Goal: Information Seeking & Learning: Learn about a topic

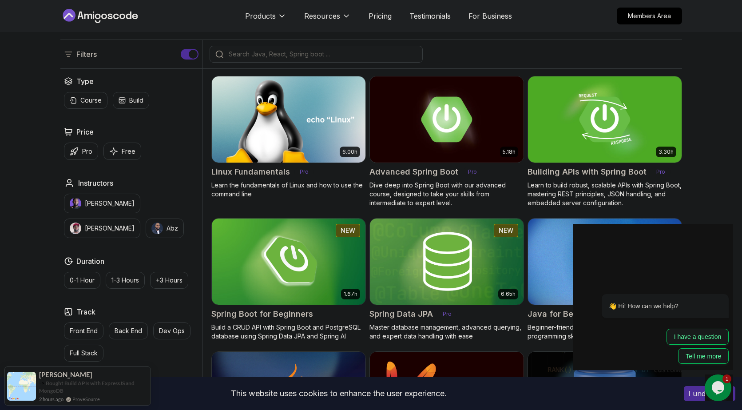
scroll to position [204, 0]
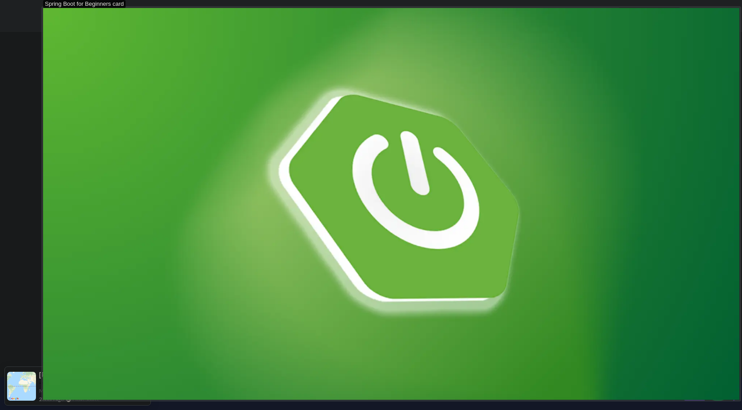
click at [287, 268] on img at bounding box center [391, 204] width 697 height 392
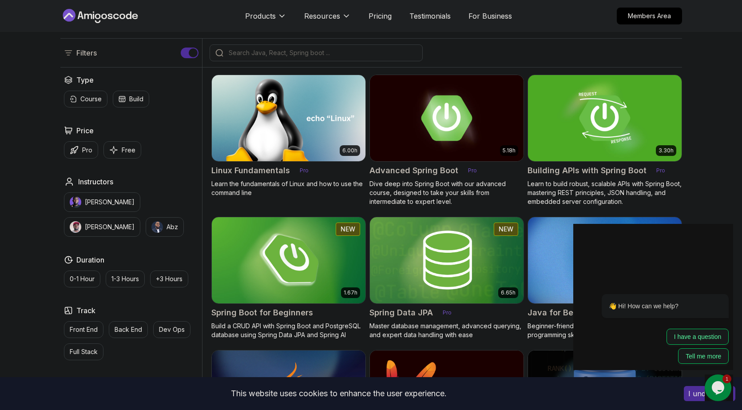
click at [289, 271] on img at bounding box center [288, 260] width 161 height 90
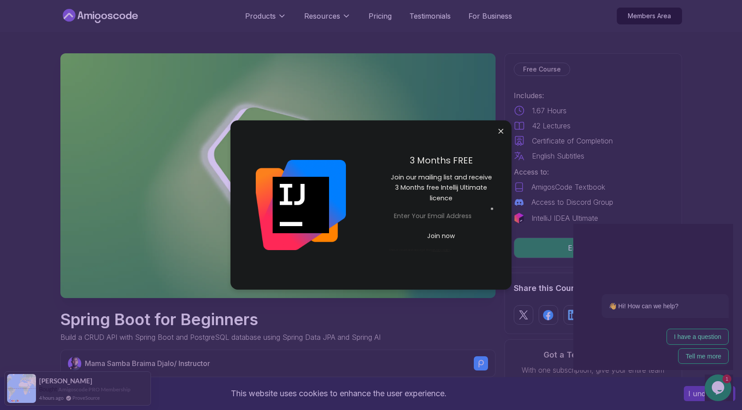
click at [496, 150] on div "3 Months FREE Join our mailing list and receive 3 Months free Intellij Ultimate…" at bounding box center [441, 205] width 141 height 170
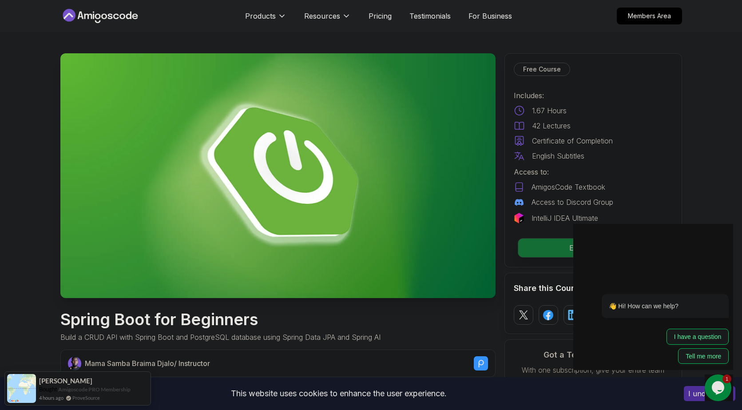
click at [560, 248] on p "Enroll for Free" at bounding box center [593, 248] width 150 height 19
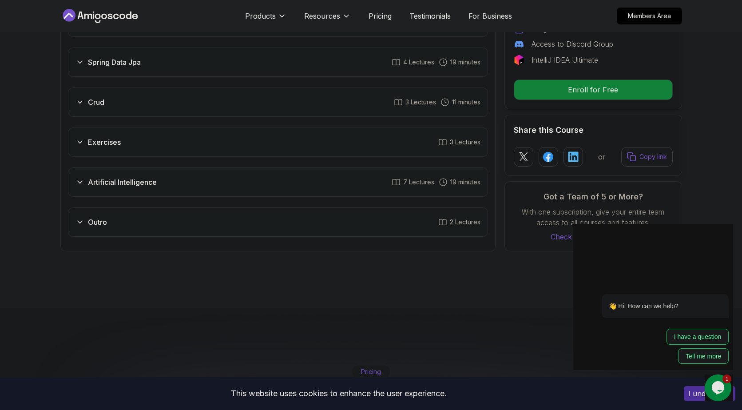
scroll to position [1745, 0]
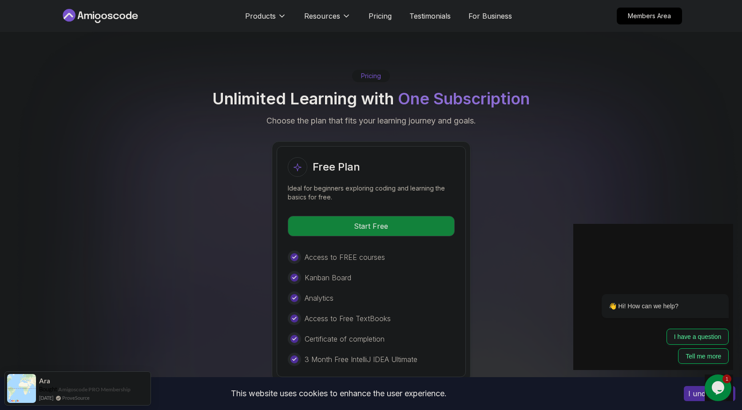
click at [101, 9] on icon at bounding box center [100, 16] width 80 height 14
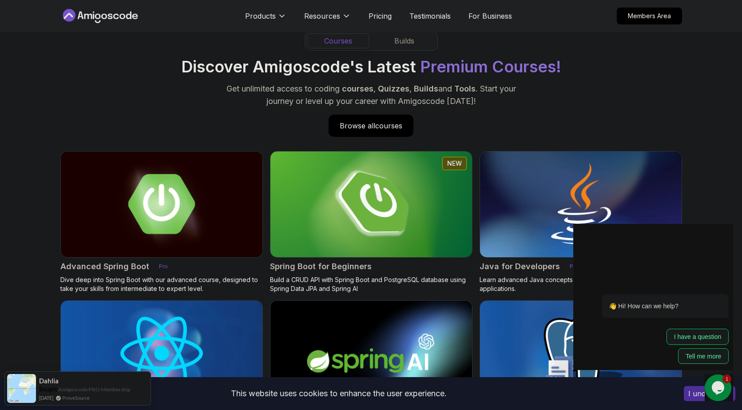
scroll to position [840, 0]
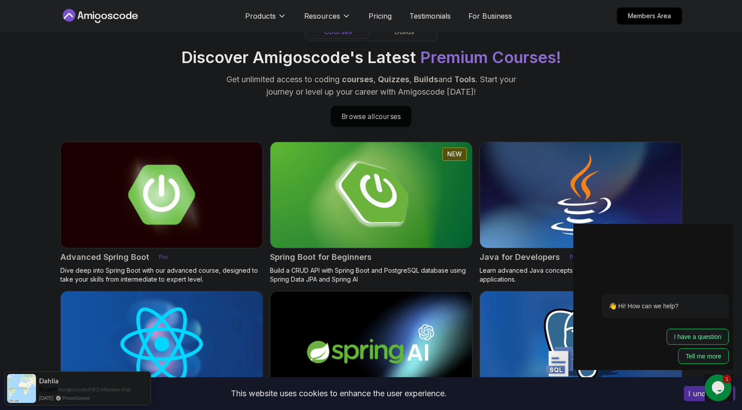
click at [346, 121] on p "Browse all courses" at bounding box center [371, 116] width 80 height 20
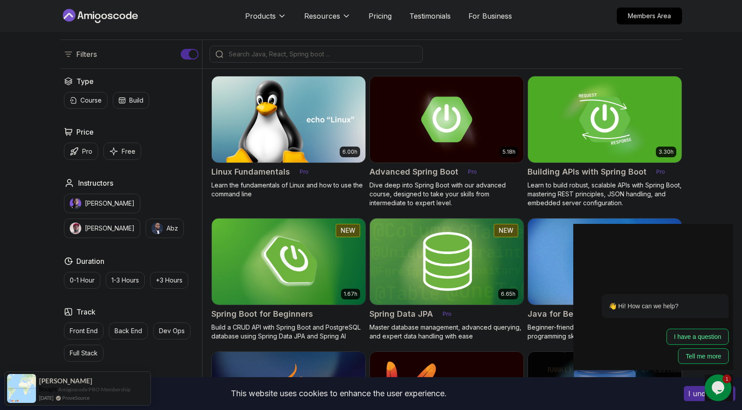
scroll to position [206, 0]
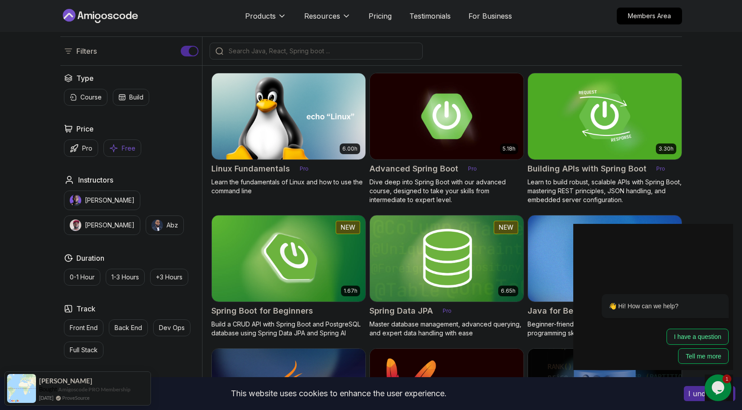
click at [119, 150] on button "Free" at bounding box center [123, 148] width 38 height 17
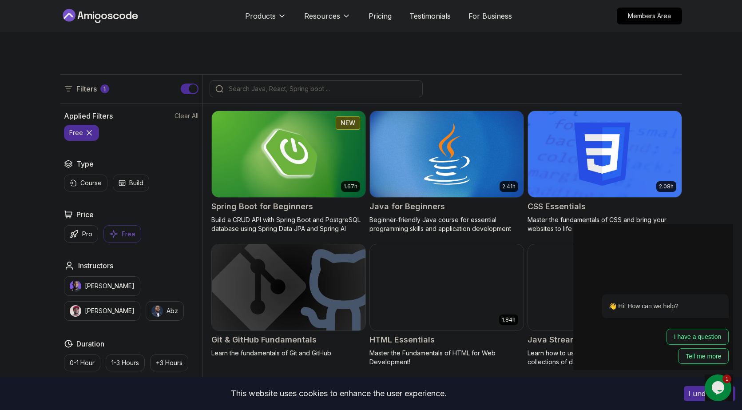
scroll to position [127, 0]
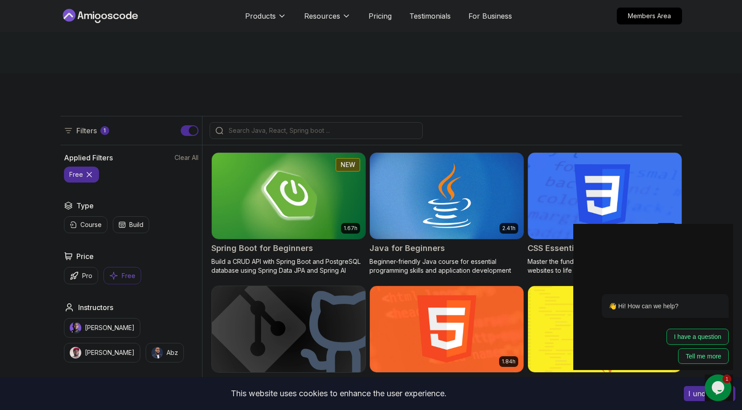
click at [461, 231] on img at bounding box center [446, 196] width 161 height 90
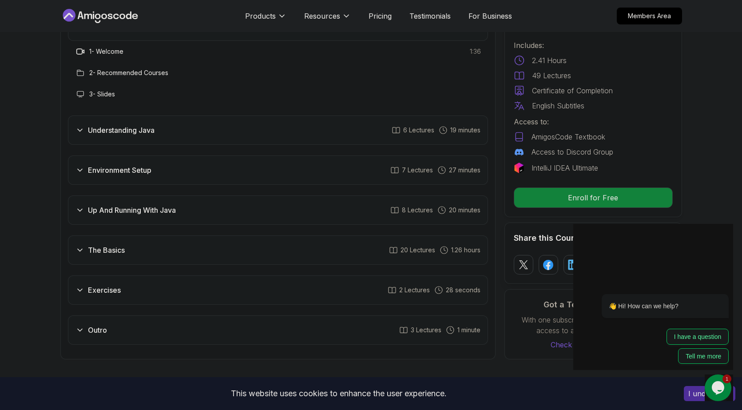
scroll to position [1330, 0]
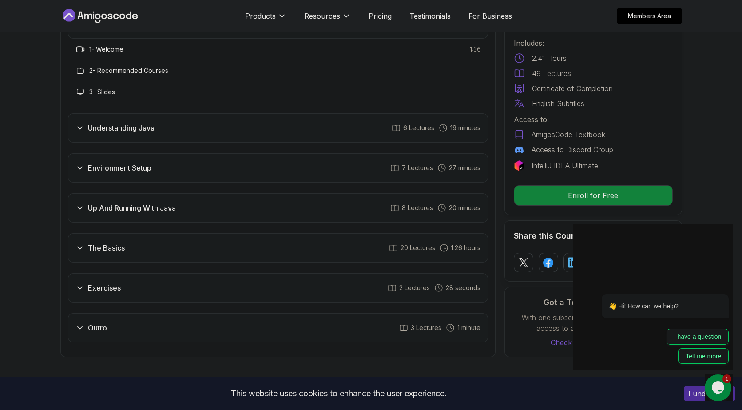
click at [157, 233] on div "The Basics 20 Lectures 1.26 hours" at bounding box center [278, 247] width 420 height 29
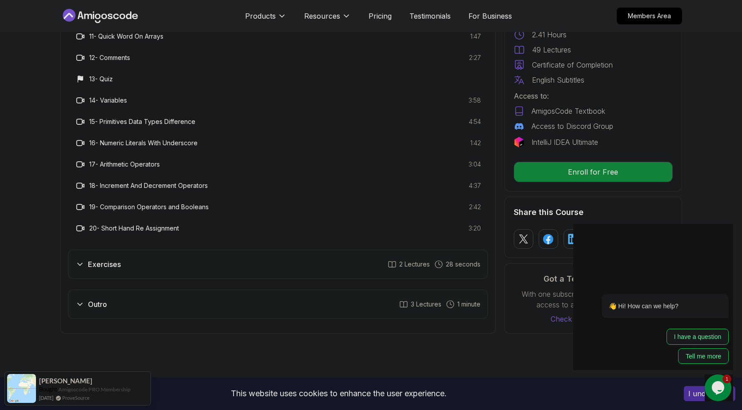
scroll to position [1721, 0]
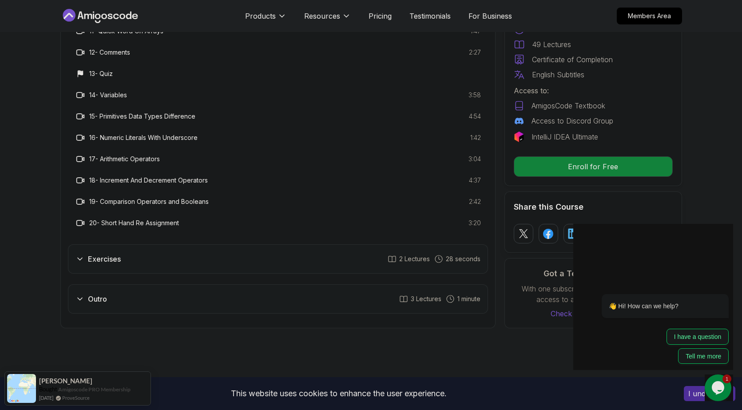
click at [163, 284] on div "Outro 3 Lectures 1 minute" at bounding box center [278, 298] width 420 height 29
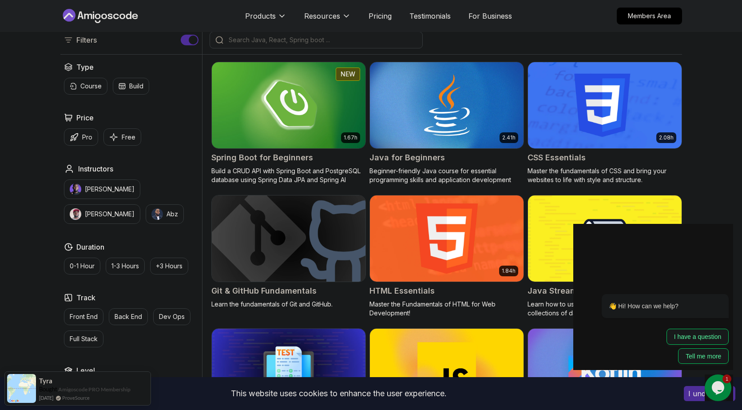
scroll to position [219, 0]
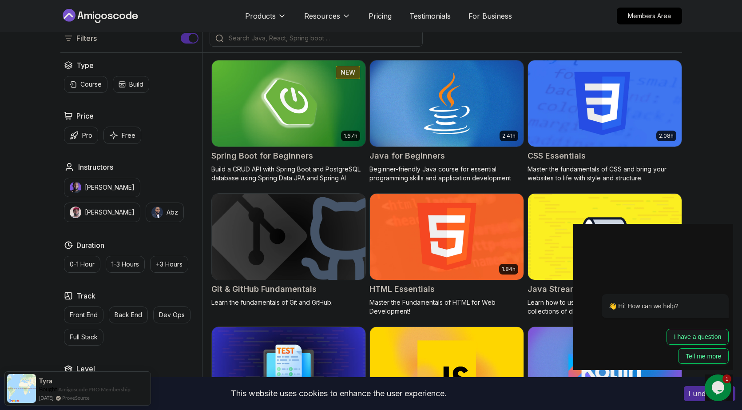
click at [331, 263] on img at bounding box center [288, 236] width 161 height 90
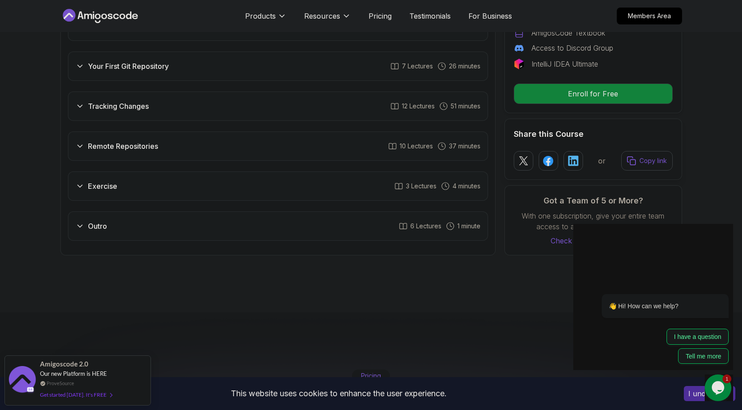
scroll to position [1331, 0]
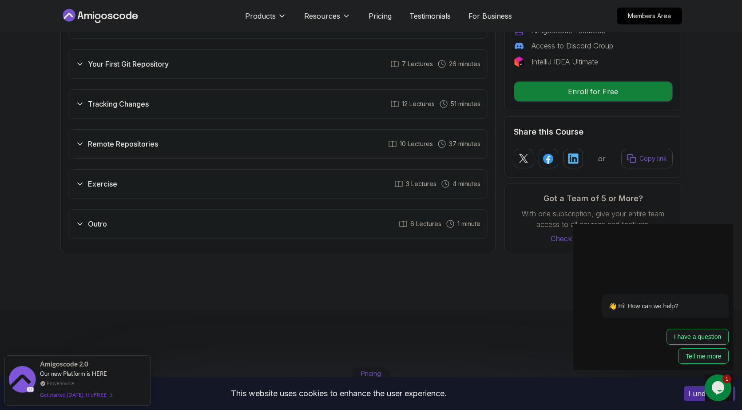
click at [236, 149] on div "Remote Repositories 10 Lectures 37 minutes" at bounding box center [278, 143] width 420 height 29
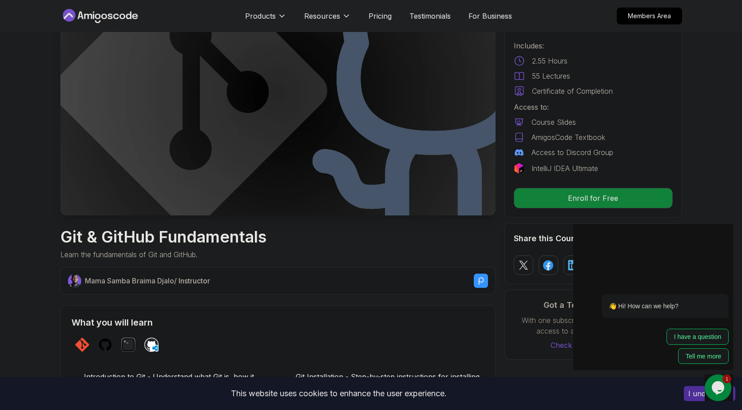
scroll to position [0, 0]
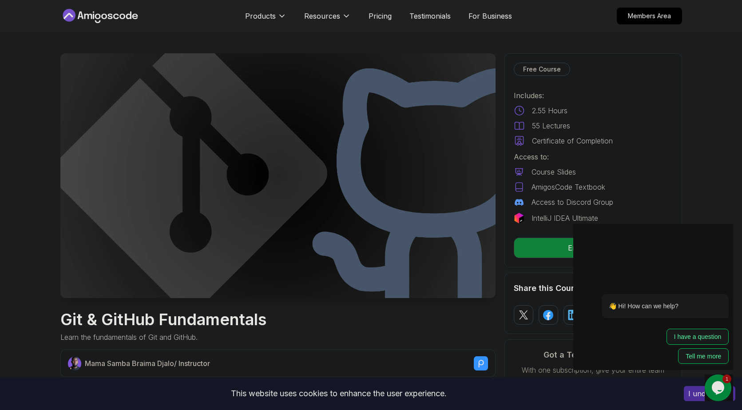
click at [110, 21] on icon at bounding box center [100, 16] width 80 height 14
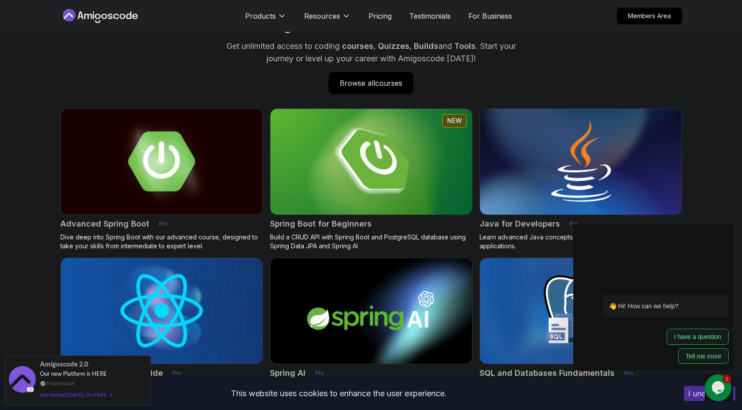
scroll to position [876, 0]
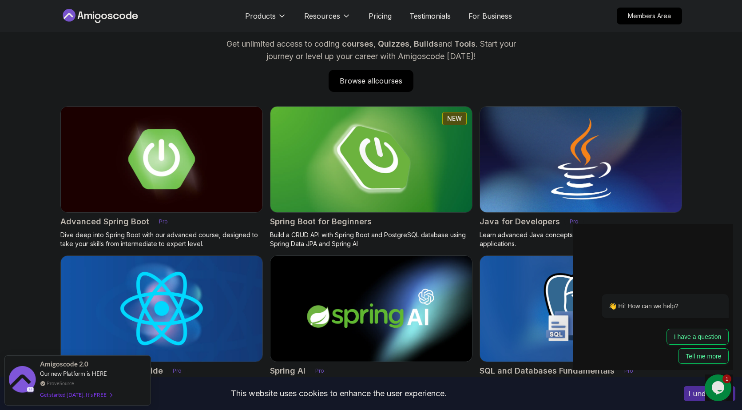
click at [336, 179] on img at bounding box center [371, 159] width 212 height 111
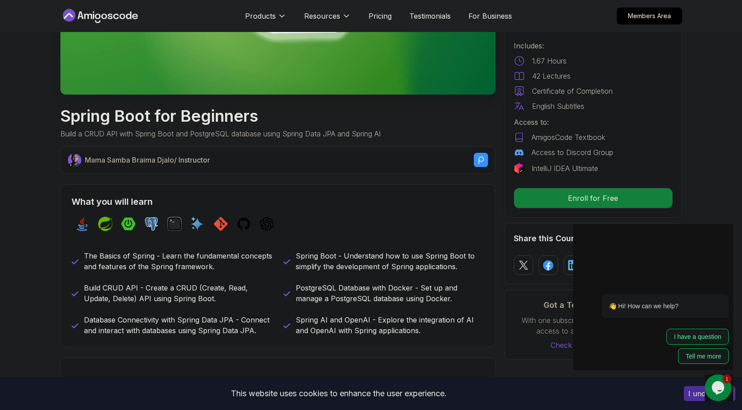
scroll to position [204, 0]
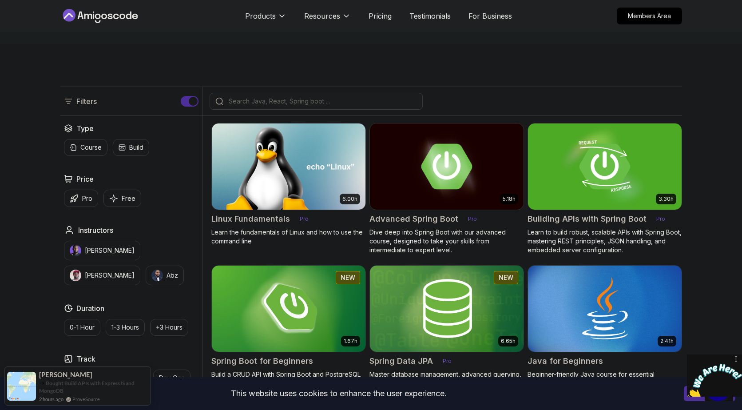
scroll to position [155, 0]
click at [432, 179] on img at bounding box center [446, 167] width 161 height 90
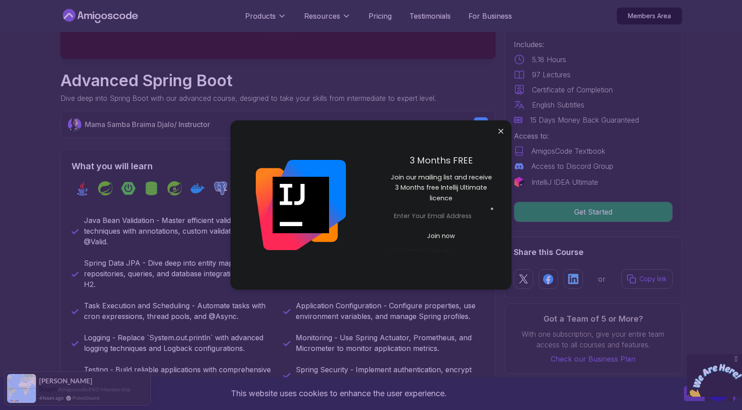
scroll to position [244, 0]
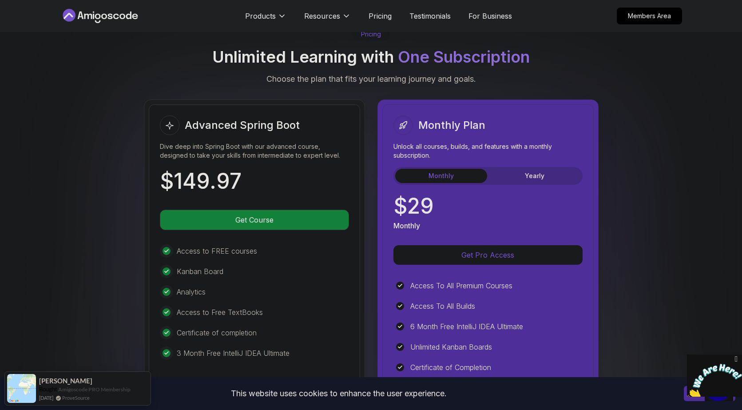
scroll to position [1941, 0]
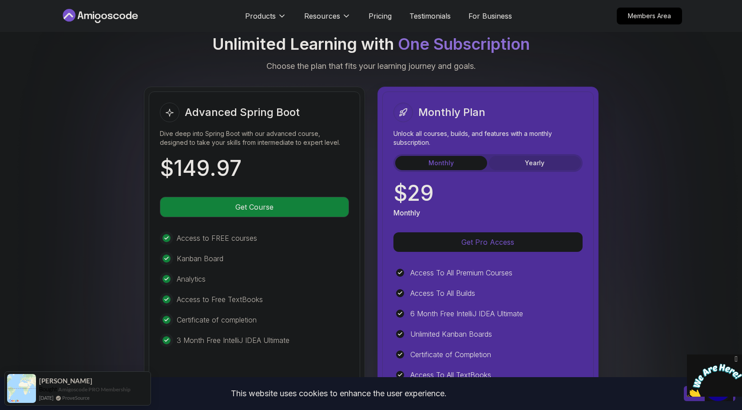
click at [506, 156] on button "Yearly" at bounding box center [535, 163] width 92 height 14
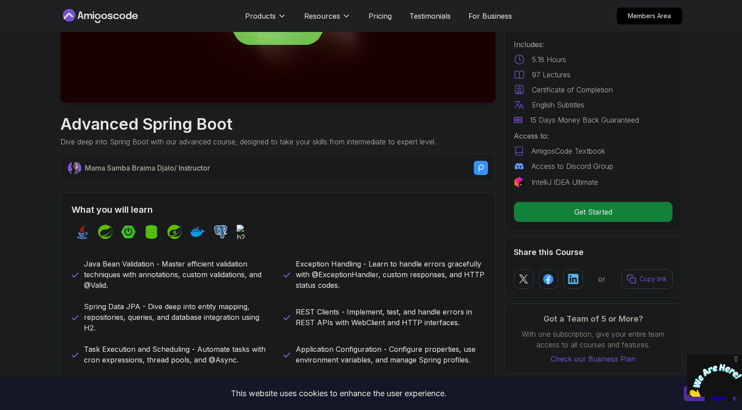
scroll to position [0, 0]
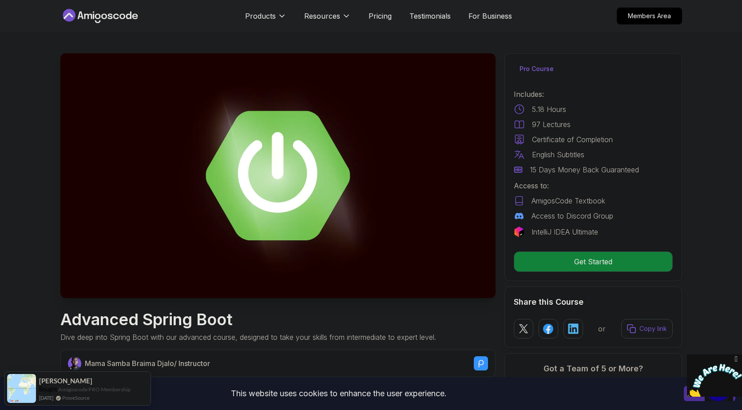
click at [103, 17] on icon at bounding box center [100, 16] width 80 height 14
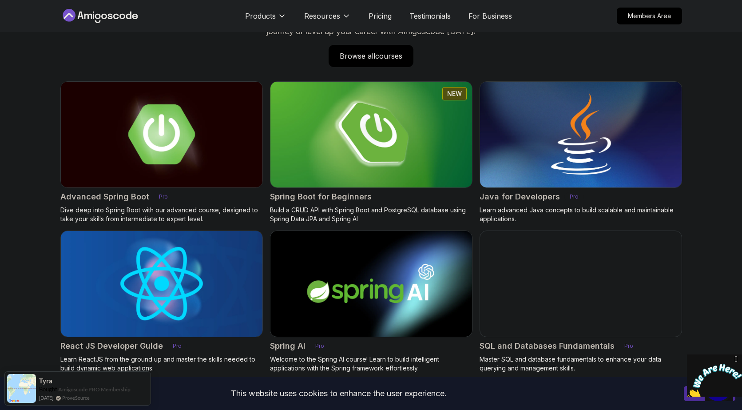
scroll to position [797, 0]
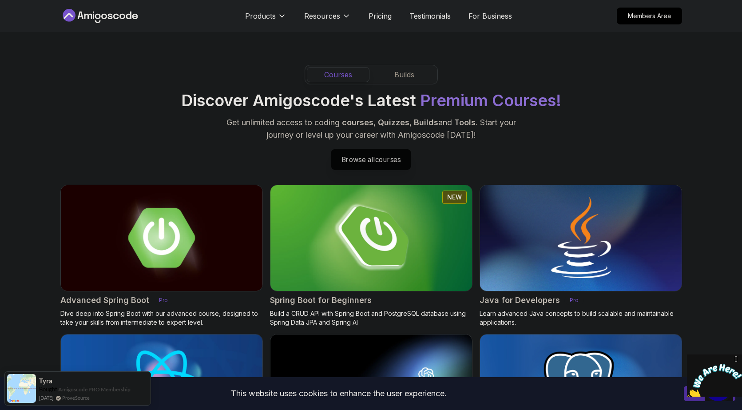
click at [380, 160] on p "Browse all courses" at bounding box center [371, 159] width 80 height 20
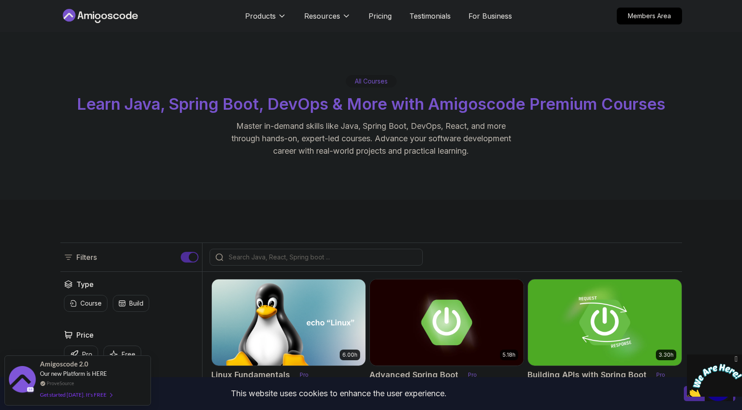
click at [363, 253] on input "search" at bounding box center [322, 257] width 190 height 9
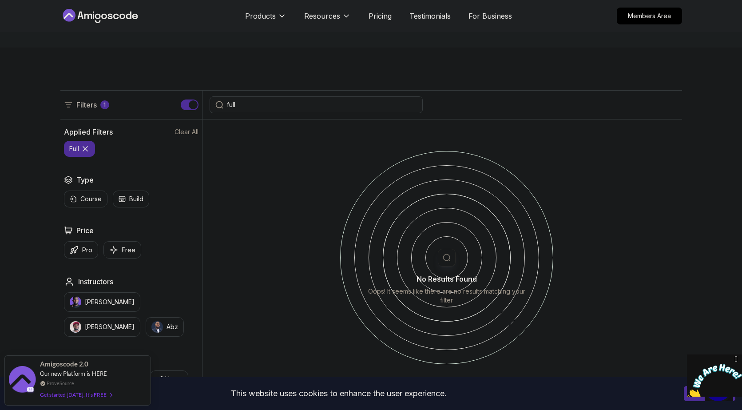
scroll to position [152, 0]
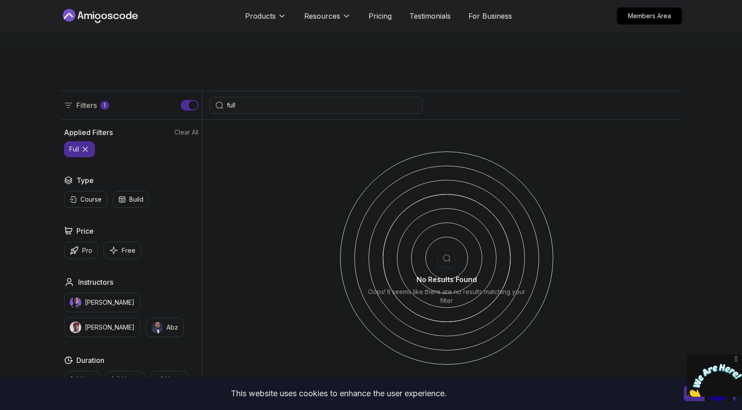
type input "full"
click at [256, 105] on input "full" at bounding box center [322, 105] width 190 height 9
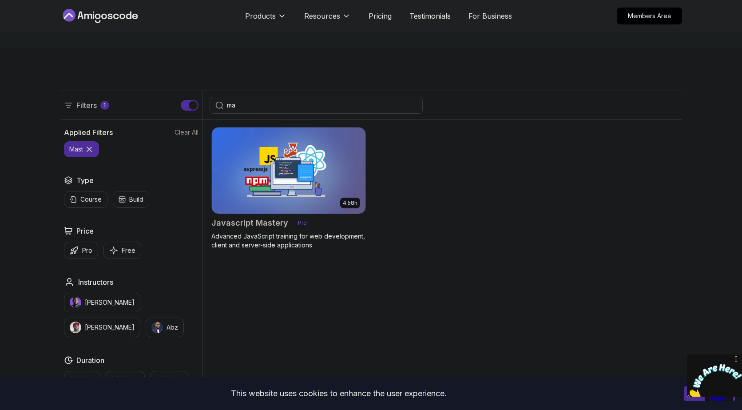
type input "m"
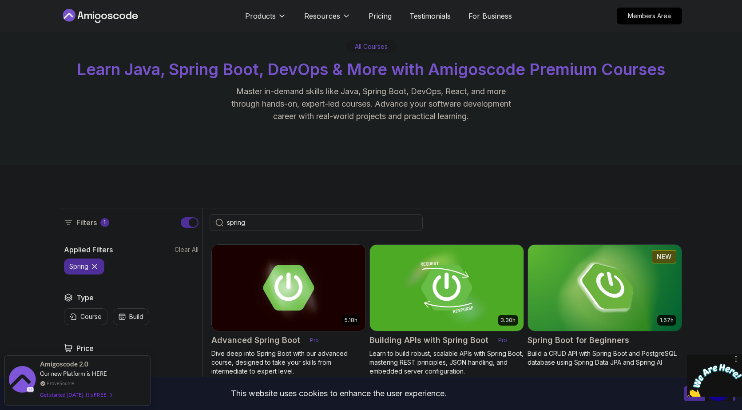
scroll to position [55, 0]
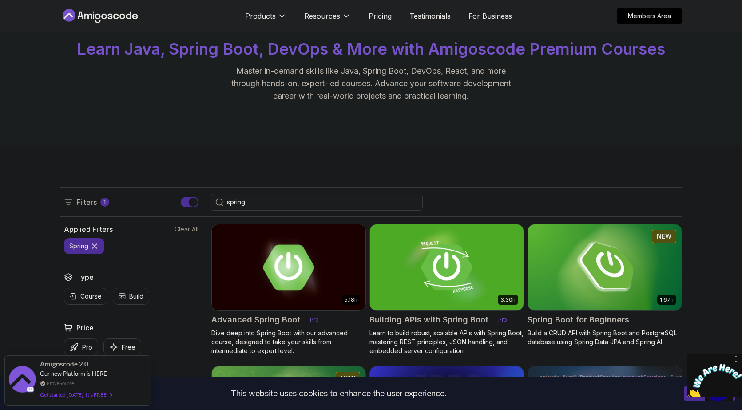
type input "spring"
